Goal: Task Accomplishment & Management: Use online tool/utility

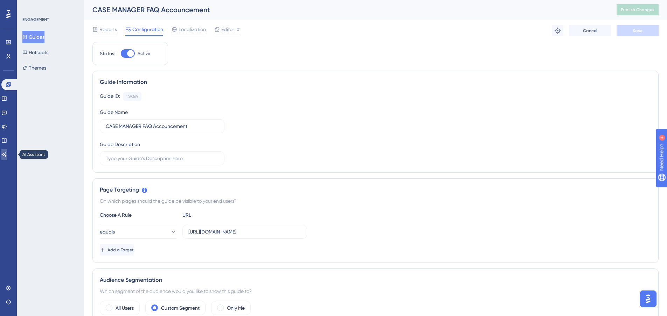
click at [7, 154] on icon at bounding box center [4, 155] width 6 height 6
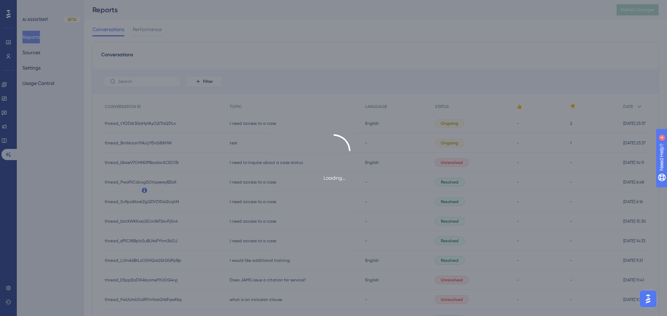
click at [128, 69] on div "Loading..." at bounding box center [333, 158] width 667 height 316
drag, startPoint x: 83, startPoint y: 87, endPoint x: 91, endPoint y: 92, distance: 8.9
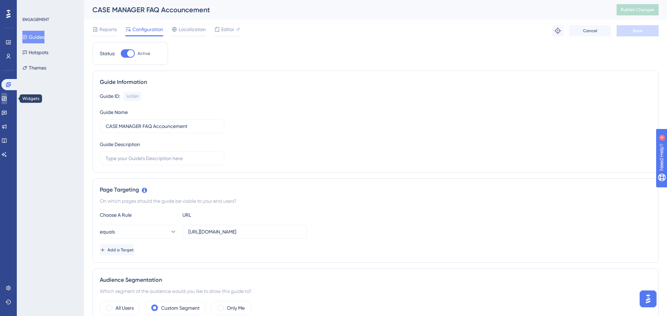
click at [7, 100] on icon at bounding box center [4, 99] width 6 height 6
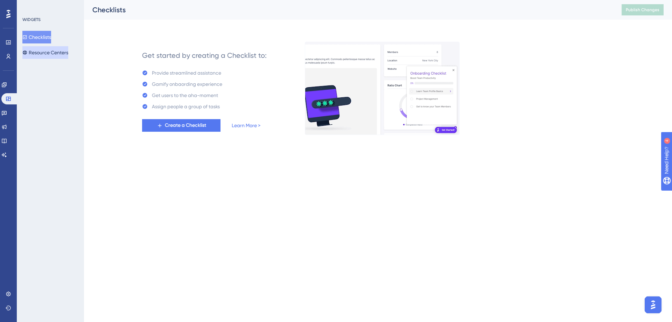
click at [46, 52] on button "Resource Centers" at bounding box center [45, 52] width 46 height 13
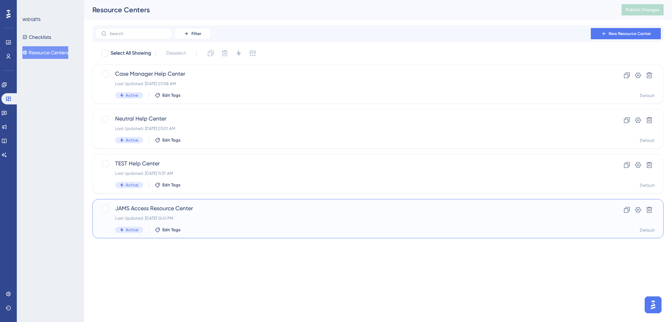
click at [174, 206] on span "JAMS Access Resource Center" at bounding box center [350, 208] width 470 height 8
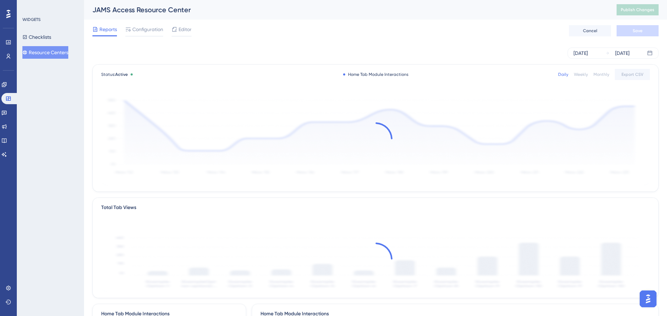
click at [196, 35] on div "Reports Configuration Editor Cancel Save" at bounding box center [375, 31] width 566 height 22
click at [176, 24] on div "Reports Configuration Editor Cancel Save" at bounding box center [375, 31] width 566 height 22
click at [180, 28] on span "Editor" at bounding box center [185, 29] width 13 height 8
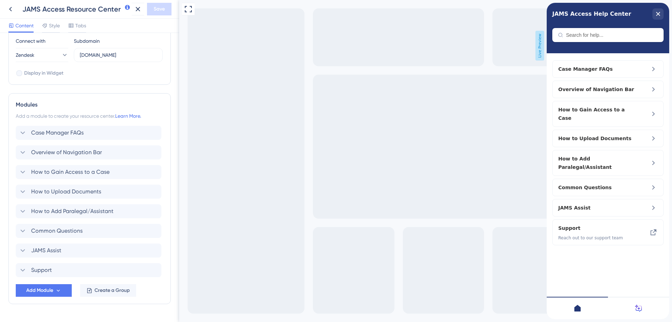
scroll to position [266, 0]
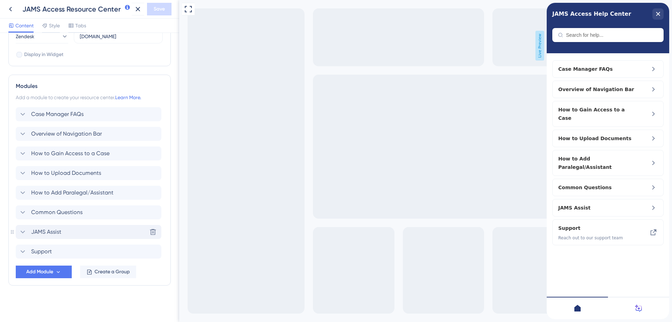
click at [24, 232] on icon at bounding box center [23, 232] width 8 height 8
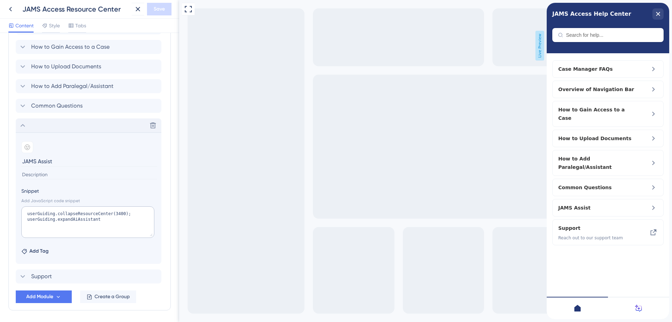
scroll to position [398, 0]
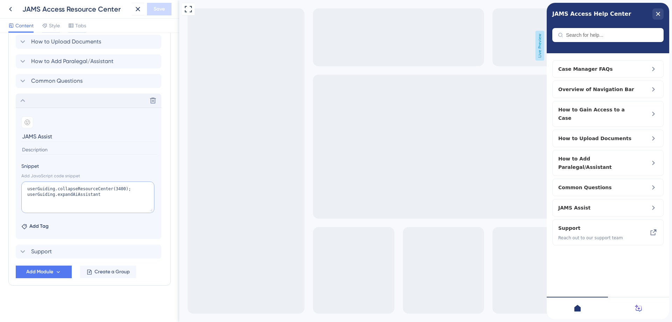
drag, startPoint x: 106, startPoint y: 198, endPoint x: 8, endPoint y: 181, distance: 100.2
click at [8, 181] on div "Resource Center Header Title JAMS Access Help Center 5 JAMS Access Help Center …" at bounding box center [89, 177] width 179 height 289
